Goal: Information Seeking & Learning: Learn about a topic

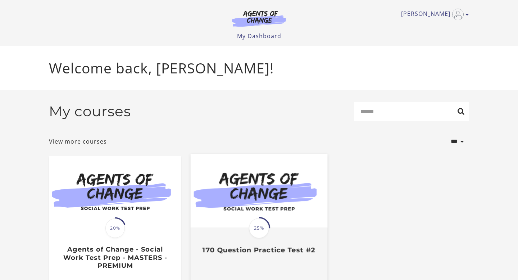
click at [229, 187] on img at bounding box center [258, 191] width 137 height 74
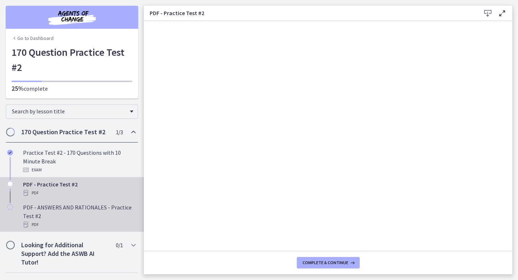
click at [98, 211] on div "PDF - ANSWERS AND RATIONALES - Practice Test #2 PDF" at bounding box center [79, 216] width 112 height 26
